Goal: Information Seeking & Learning: Stay updated

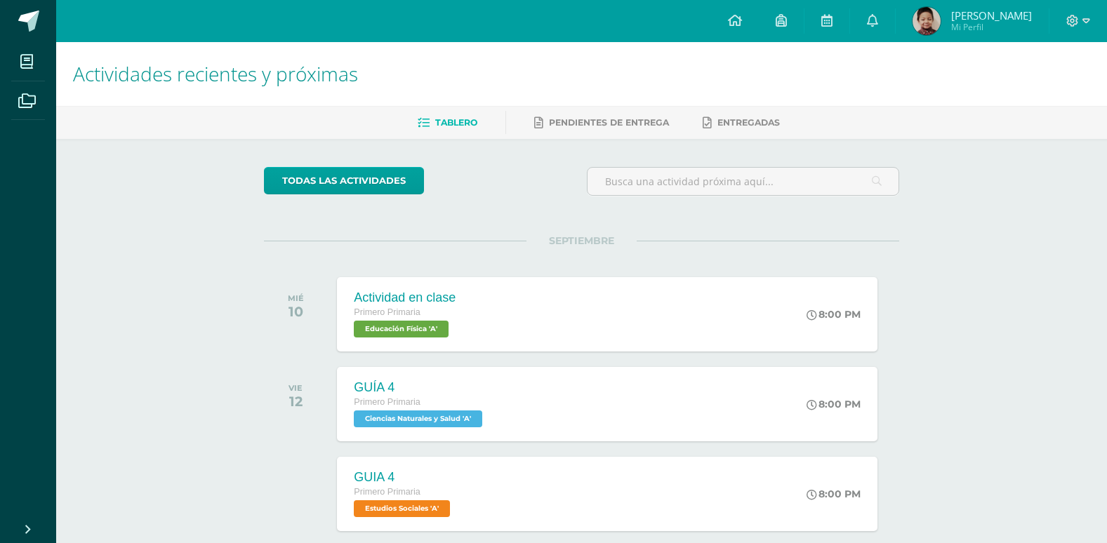
scroll to position [70, 0]
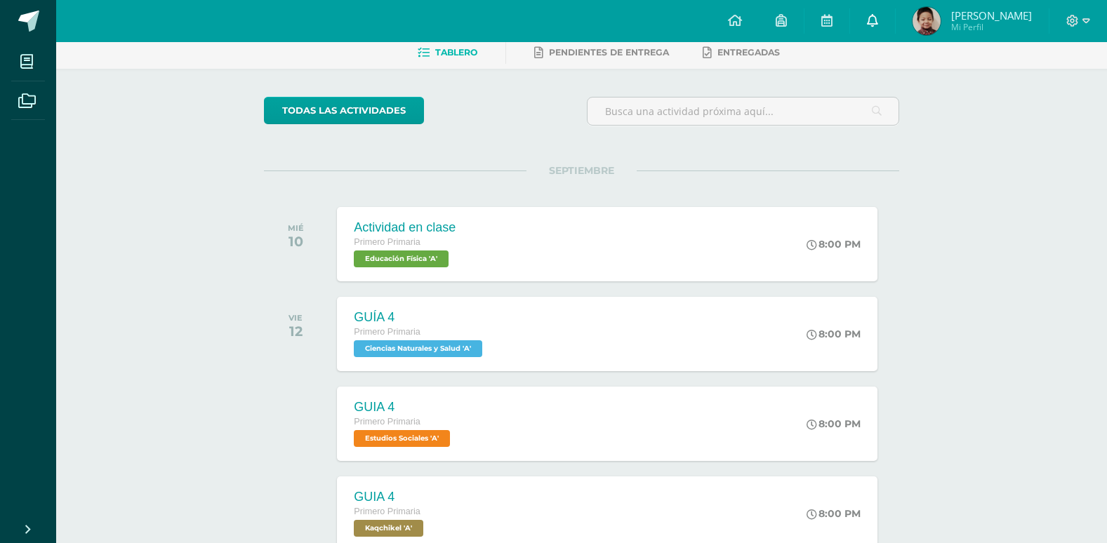
click at [878, 27] on span at bounding box center [872, 20] width 11 height 15
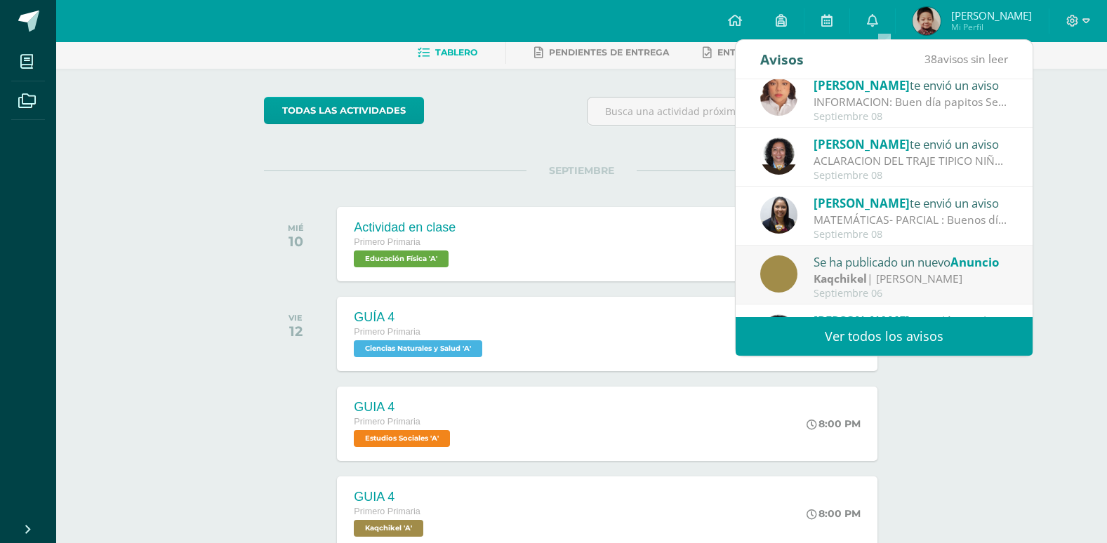
scroll to position [210, 0]
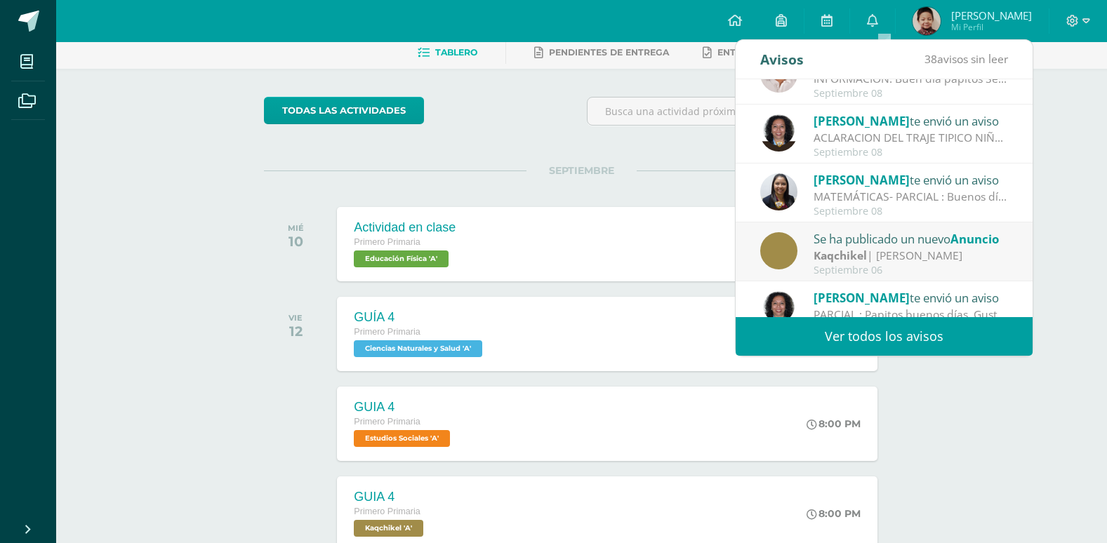
click at [914, 205] on div "MATEMÁTICAS- PARCIAL : Buenos días estimados papitos: [PERSON_NAME] en saludarl…" at bounding box center [910, 197] width 195 height 16
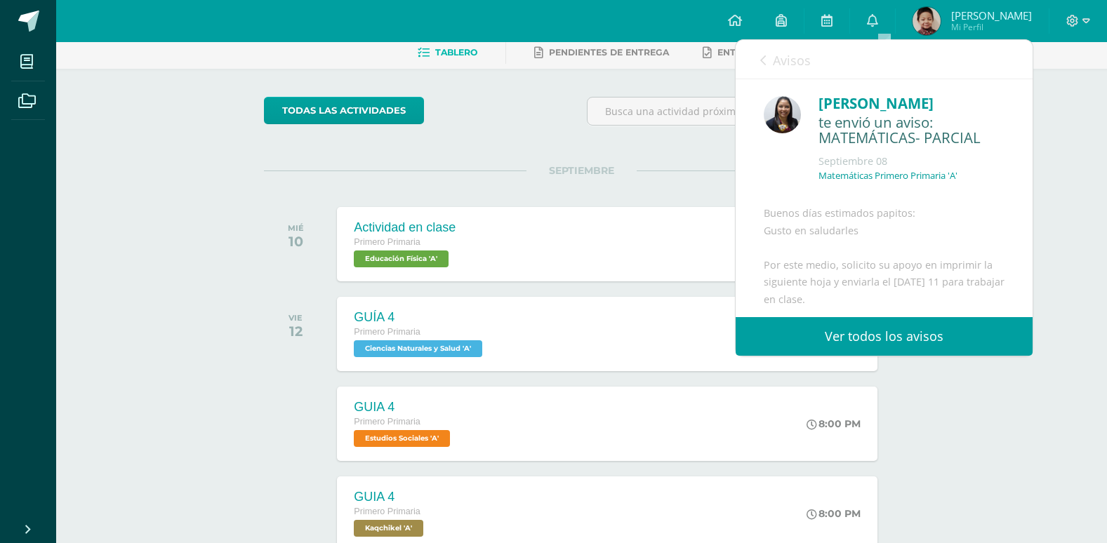
scroll to position [0, 0]
click at [769, 59] on link "Avisos" at bounding box center [785, 60] width 51 height 40
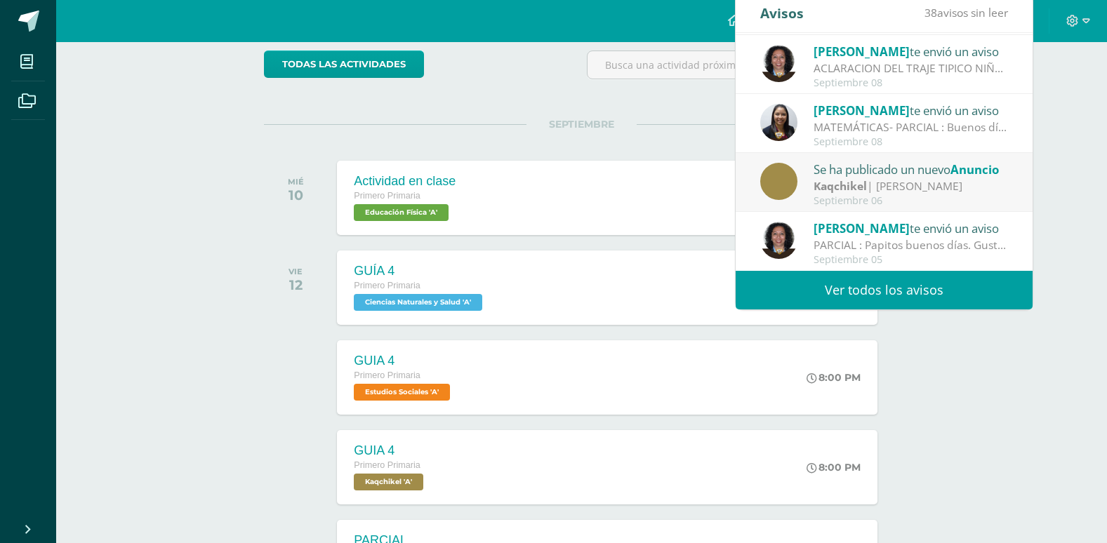
scroll to position [140, 0]
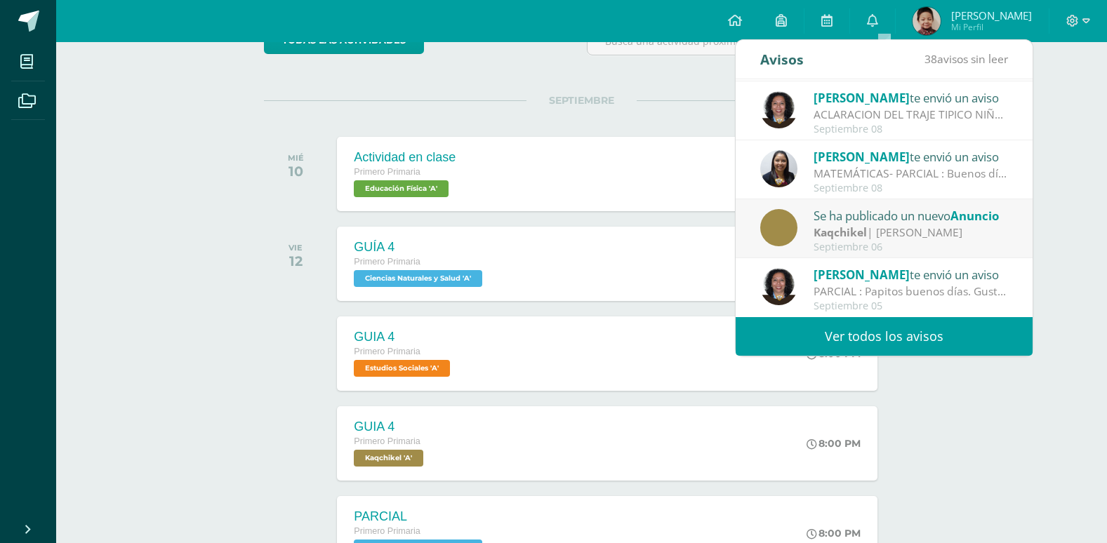
click at [929, 334] on link "Ver todos los avisos" at bounding box center [883, 336] width 297 height 39
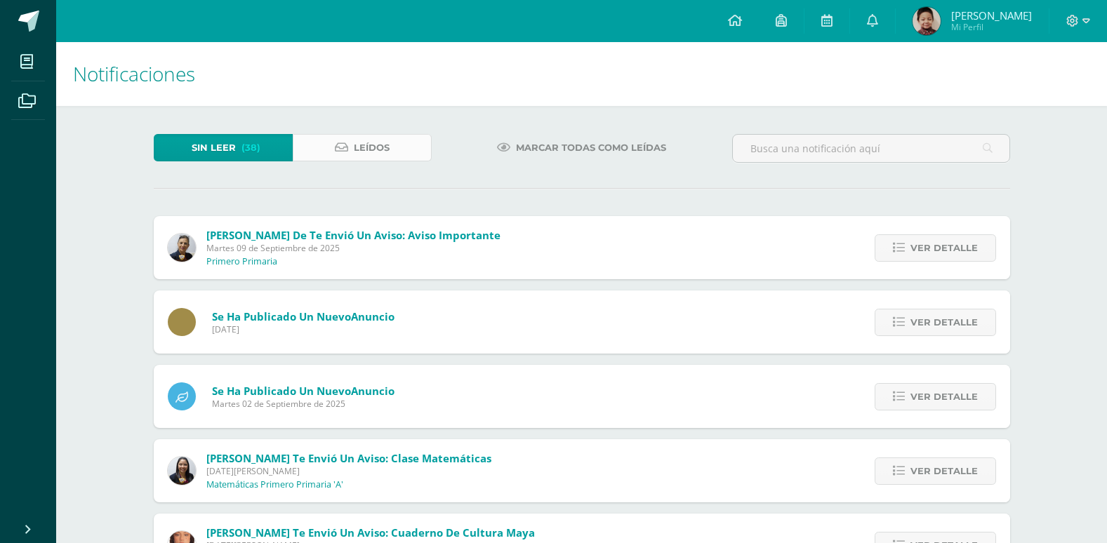
click at [352, 144] on link "Leídos" at bounding box center [362, 147] width 139 height 27
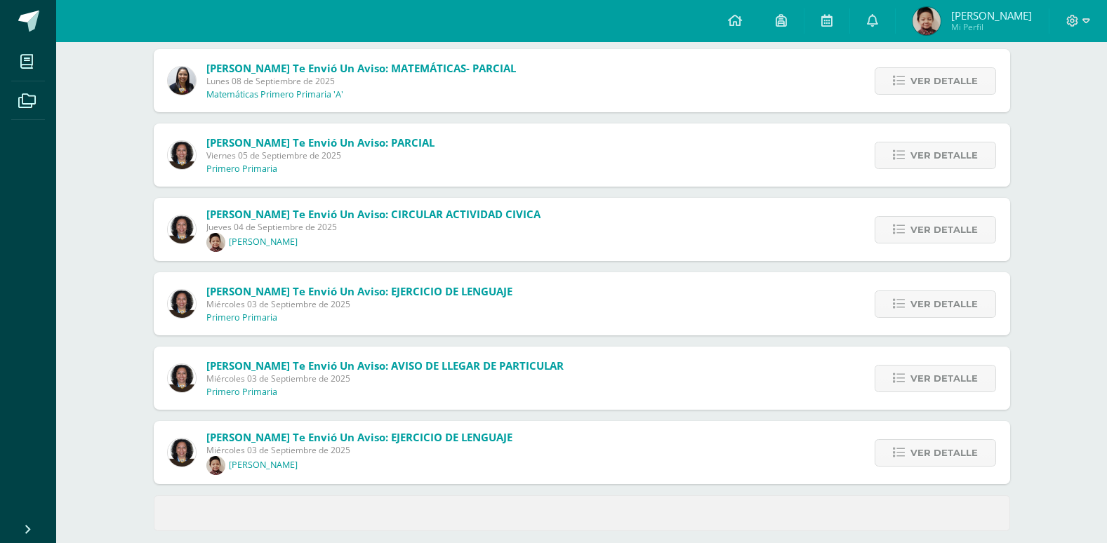
scroll to position [481, 0]
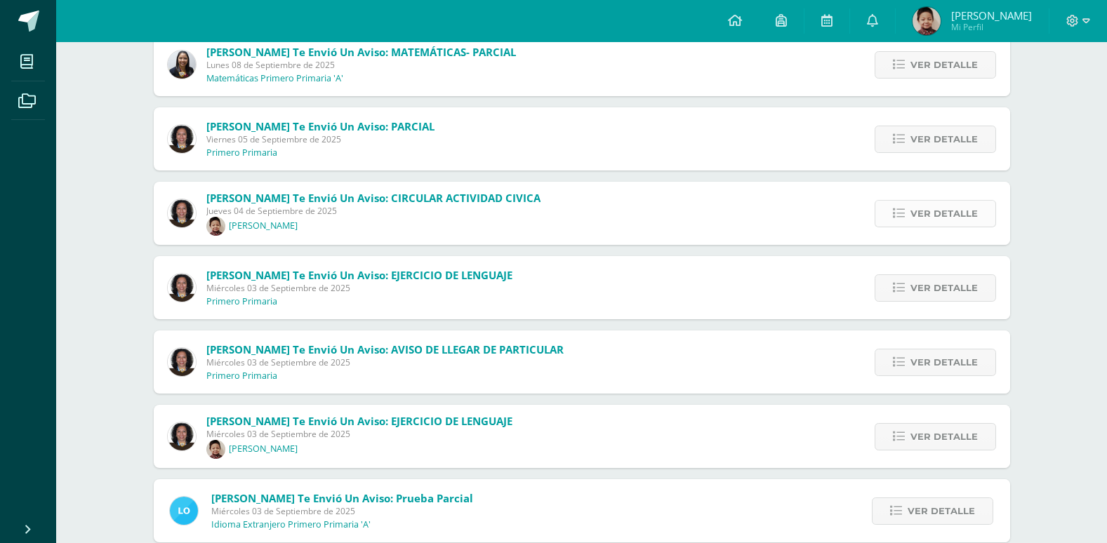
click at [912, 203] on span "Ver detalle" at bounding box center [943, 214] width 67 height 26
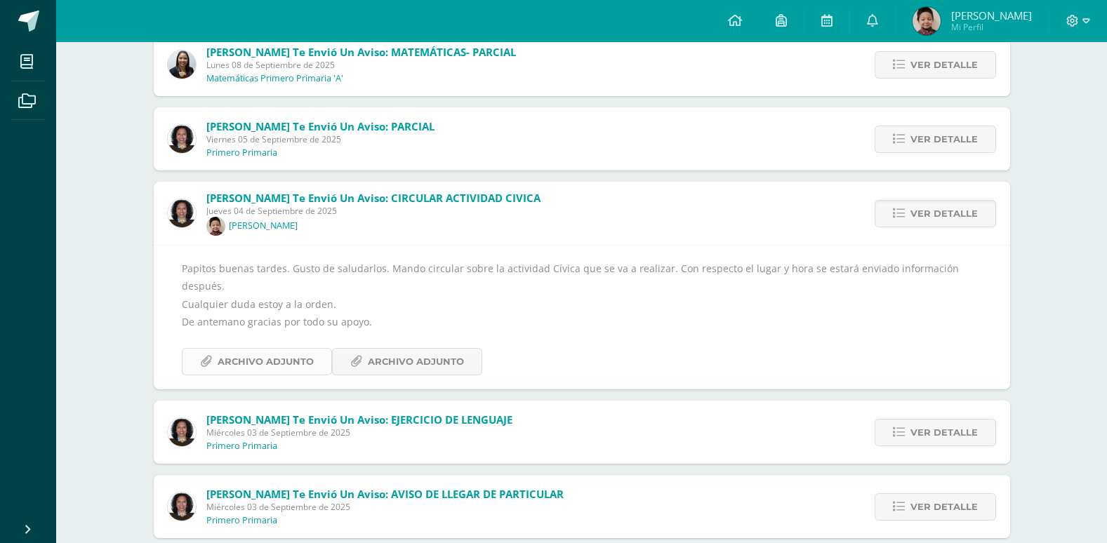
click at [264, 349] on span "Archivo Adjunto" at bounding box center [266, 362] width 96 height 26
click at [417, 349] on span "Archivo Adjunto" at bounding box center [416, 362] width 96 height 26
